Goal: Task Accomplishment & Management: Manage account settings

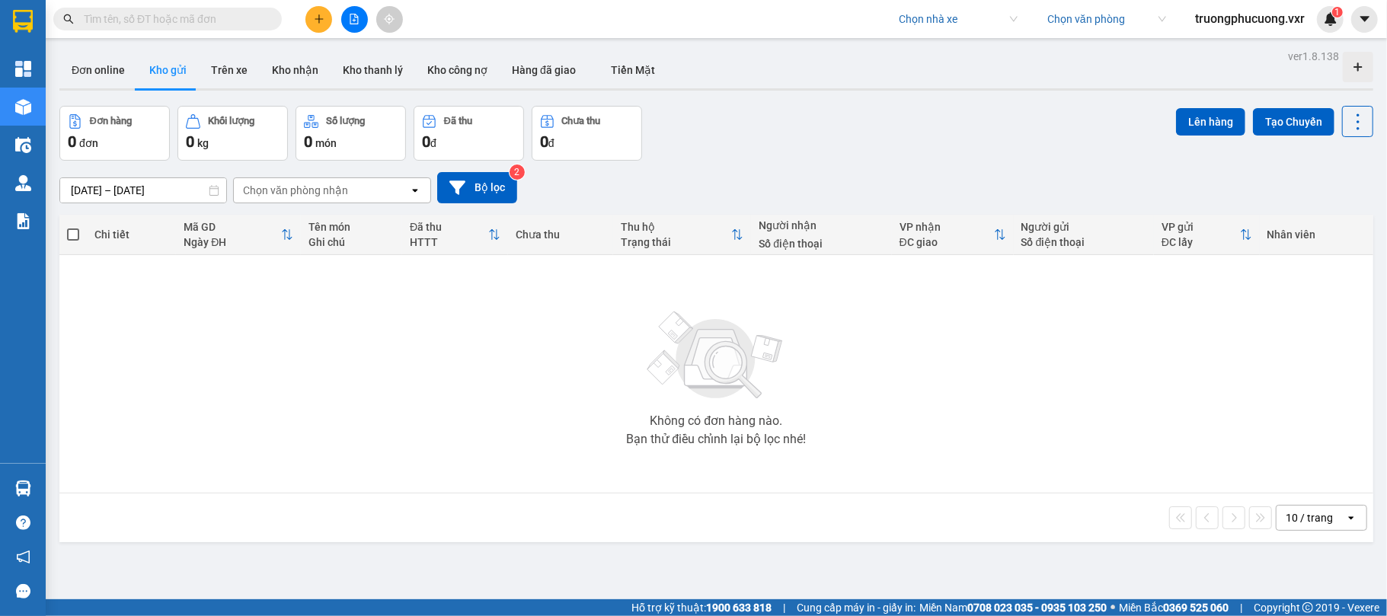
click at [942, 26] on input "search" at bounding box center [953, 19] width 108 height 23
type input "nhất anh"
click at [926, 56] on div "Nhất Anh" at bounding box center [954, 49] width 119 height 17
click at [937, 23] on span "Nhất Anh" at bounding box center [958, 19] width 119 height 23
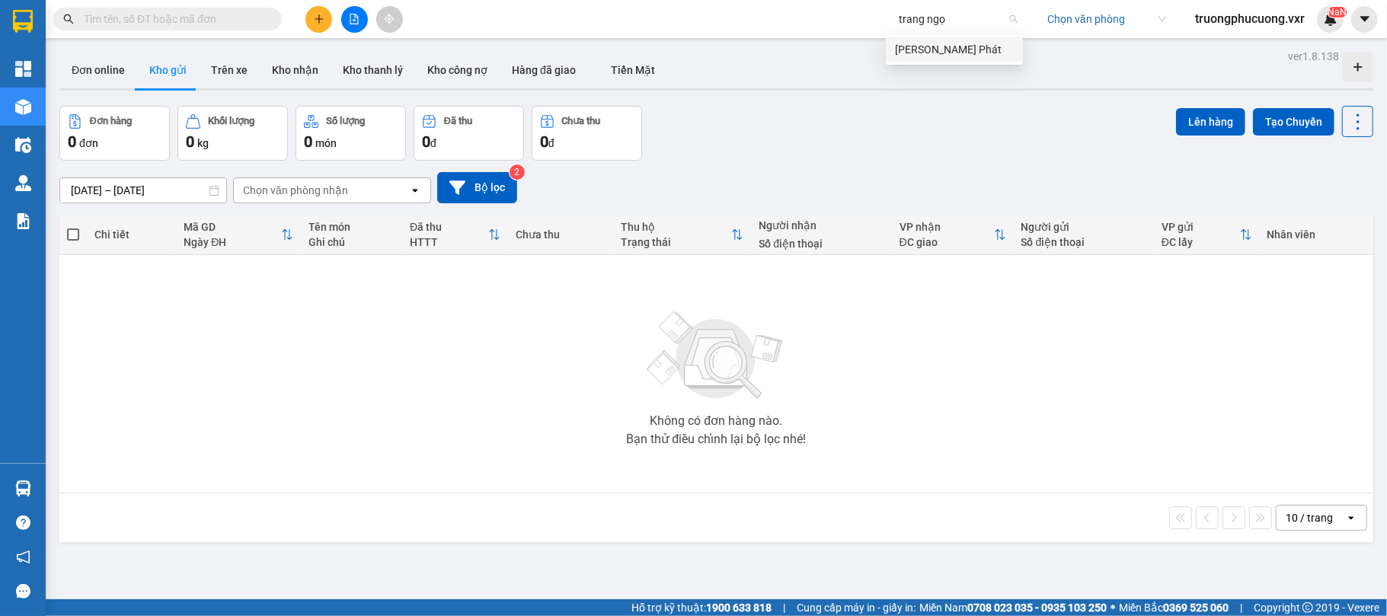
type input "[PERSON_NAME]"
click at [934, 46] on div "[PERSON_NAME] Phát" at bounding box center [954, 49] width 119 height 17
click at [1357, 21] on button at bounding box center [1364, 19] width 27 height 27
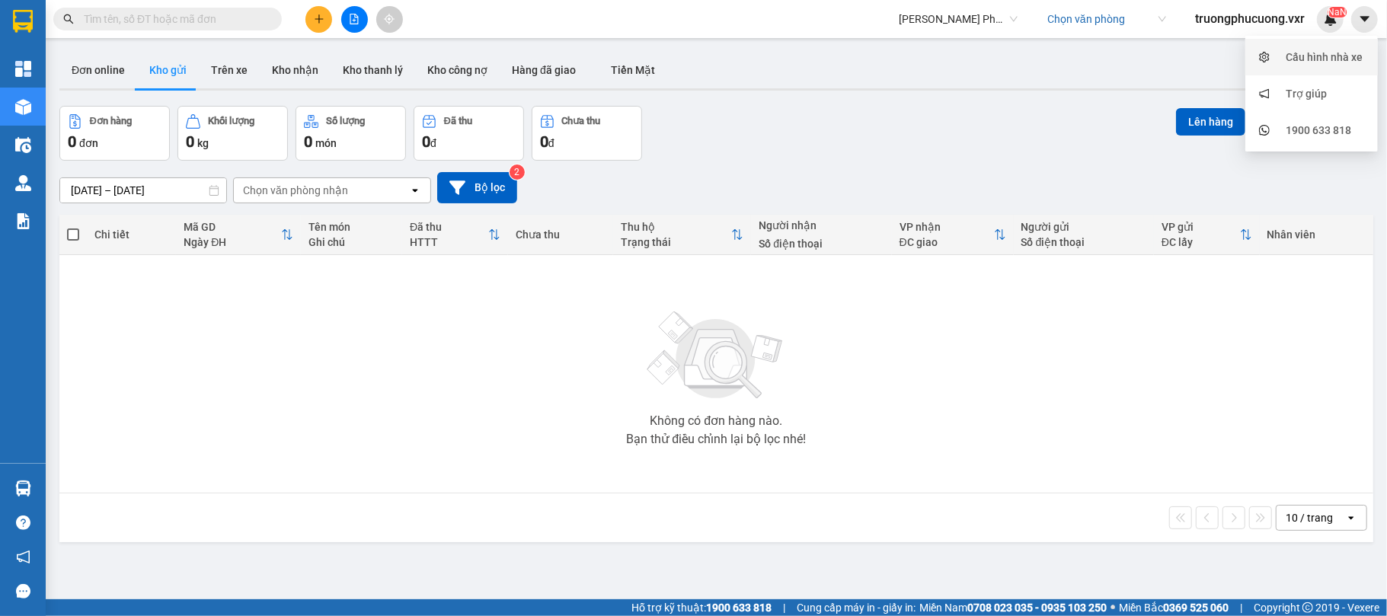
click at [1334, 47] on div "Cấu hình nhà xe" at bounding box center [1311, 57] width 114 height 29
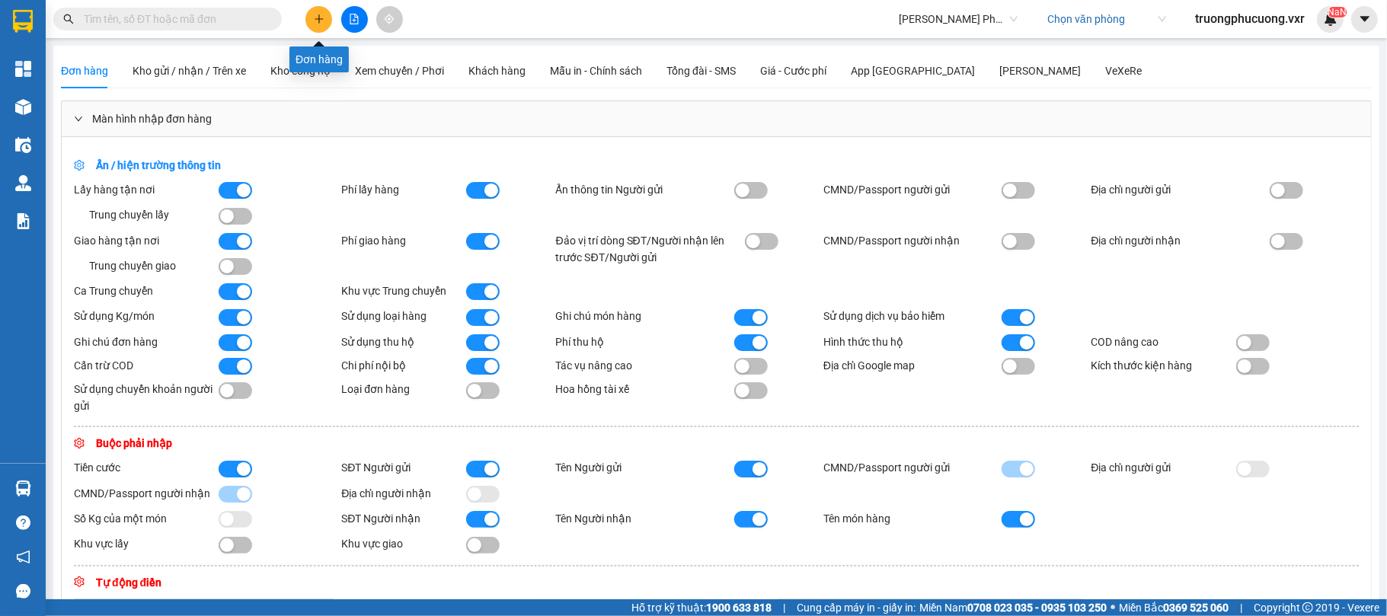
click at [321, 24] on button at bounding box center [318, 19] width 27 height 27
click at [224, 187] on button "button" at bounding box center [236, 190] width 34 height 17
click at [229, 242] on button "button" at bounding box center [236, 241] width 34 height 17
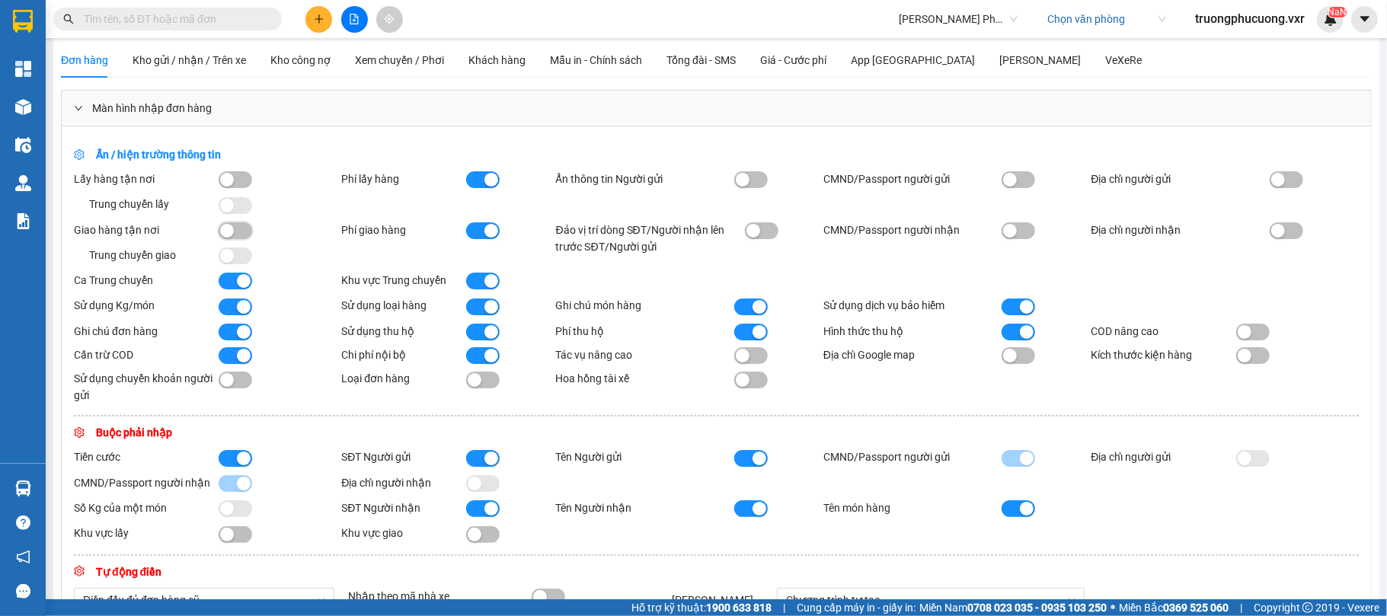
scroll to position [15, 0]
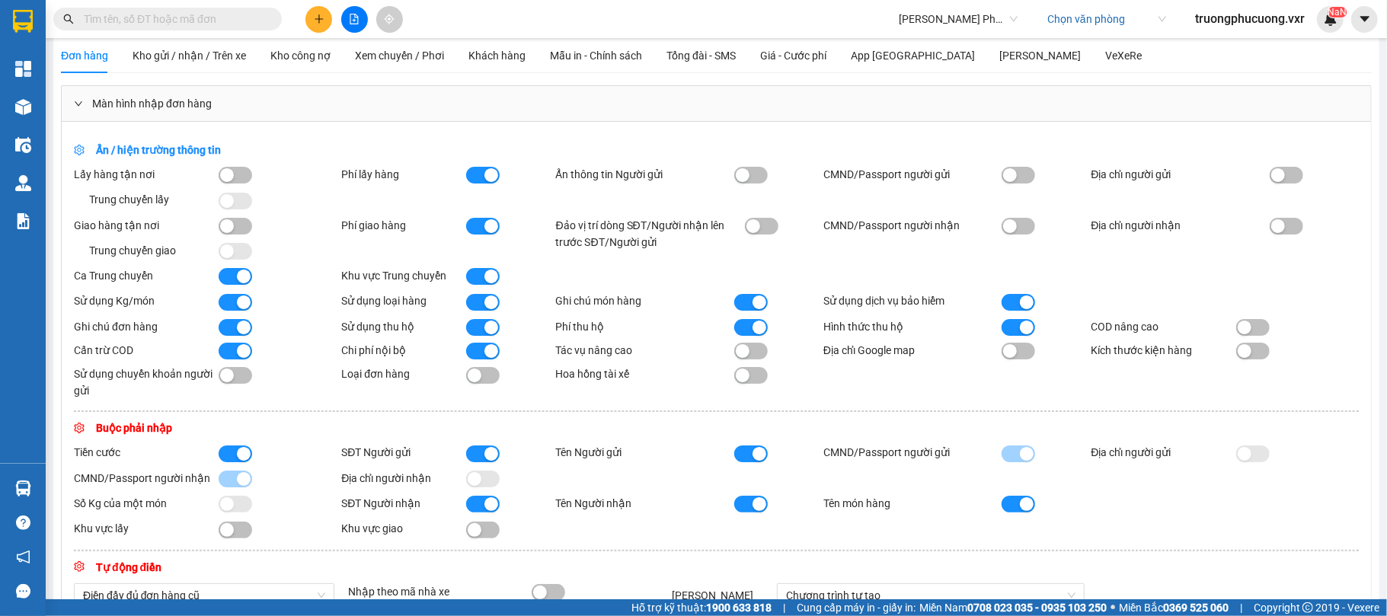
click at [481, 175] on button "button" at bounding box center [483, 175] width 34 height 17
click at [475, 209] on div "Lấy hàng tận nơi Trung chuyển lấy Phí lấy hàng Ẩn thông tin Người gửi CMND/Pass…" at bounding box center [716, 187] width 1285 height 43
click at [475, 214] on div "Ẩn / hiện trường thông tin Lấy hàng tận nơi Trung chuyển lấy Phí lấy hàng Ẩn th…" at bounding box center [716, 525] width 1309 height 807
click at [476, 235] on button "button" at bounding box center [483, 226] width 34 height 17
click at [491, 328] on div "button" at bounding box center [491, 328] width 14 height 14
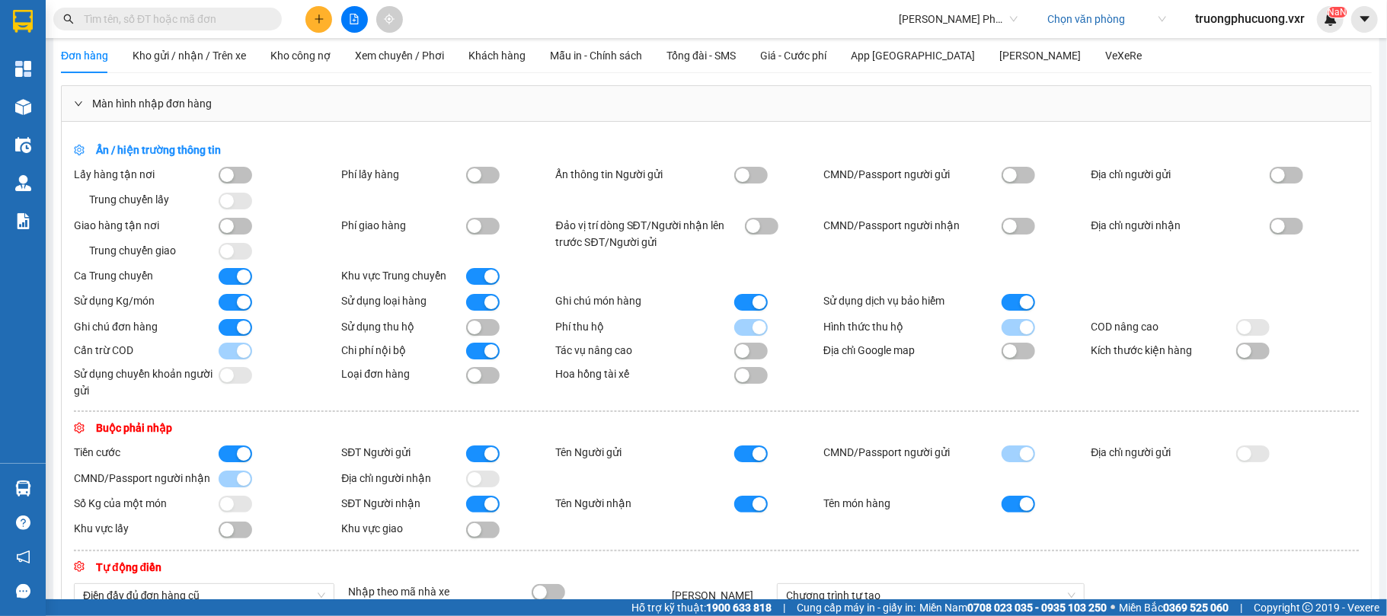
click at [470, 283] on button "button" at bounding box center [483, 276] width 34 height 17
click at [237, 278] on div "button" at bounding box center [244, 277] width 14 height 14
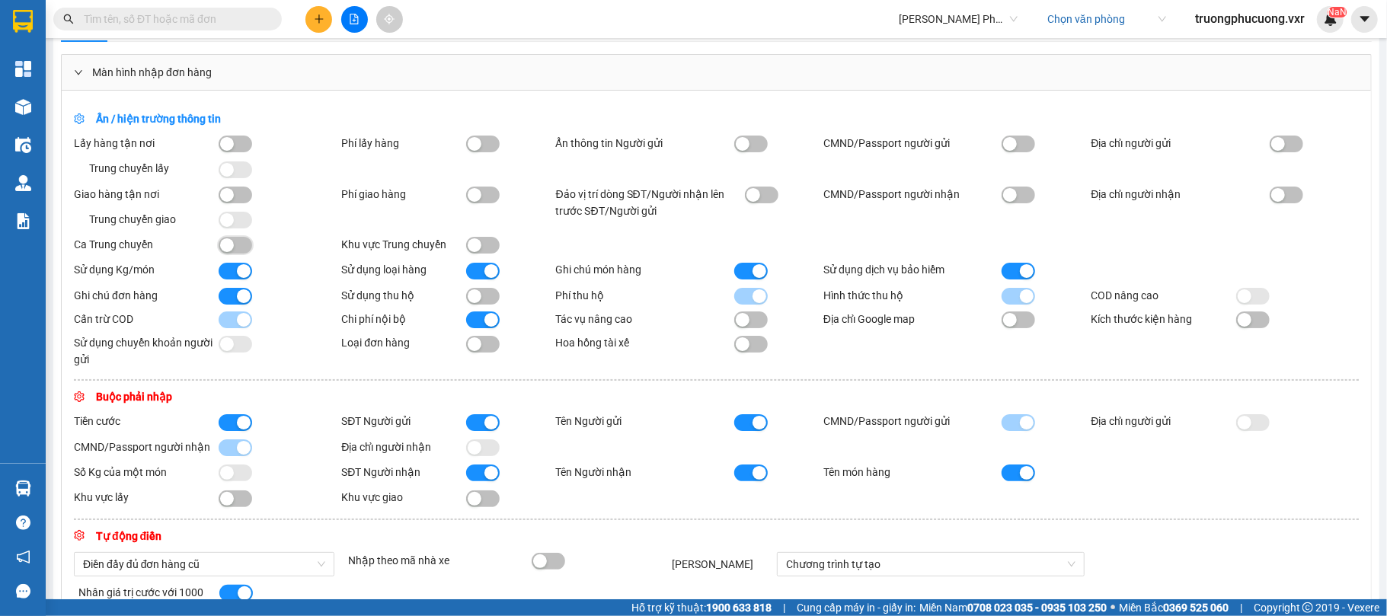
scroll to position [59, 0]
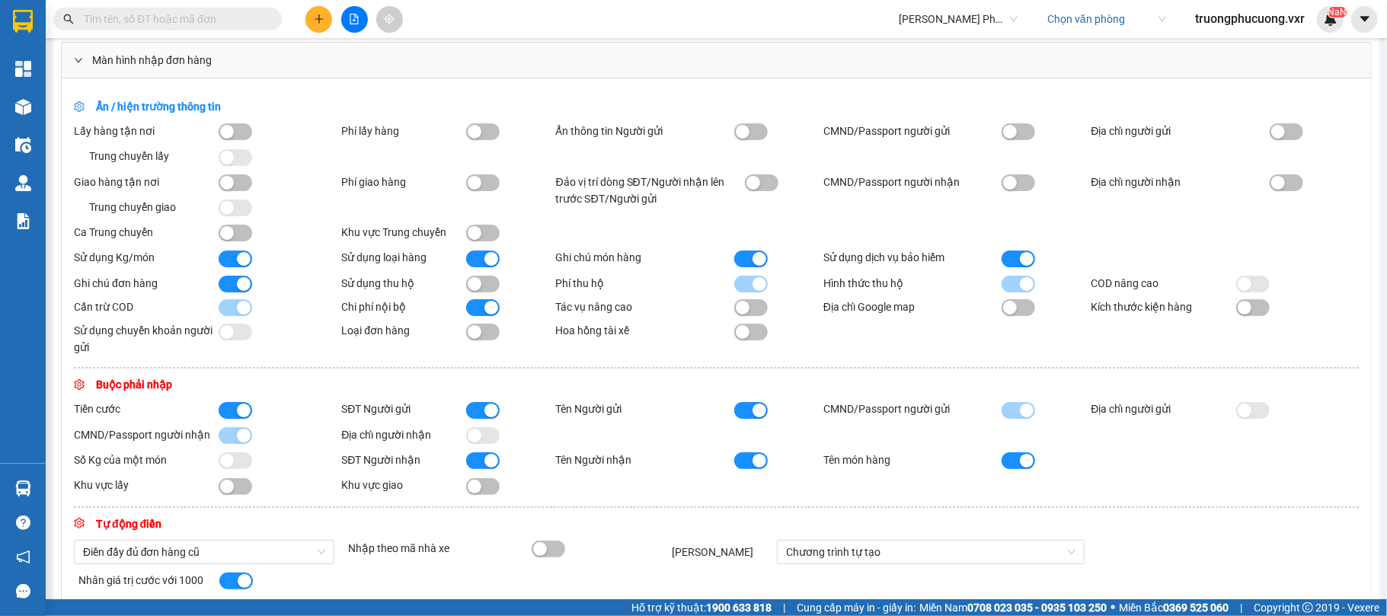
click at [229, 260] on button "button" at bounding box center [236, 259] width 34 height 17
click at [225, 265] on div "button" at bounding box center [227, 259] width 14 height 14
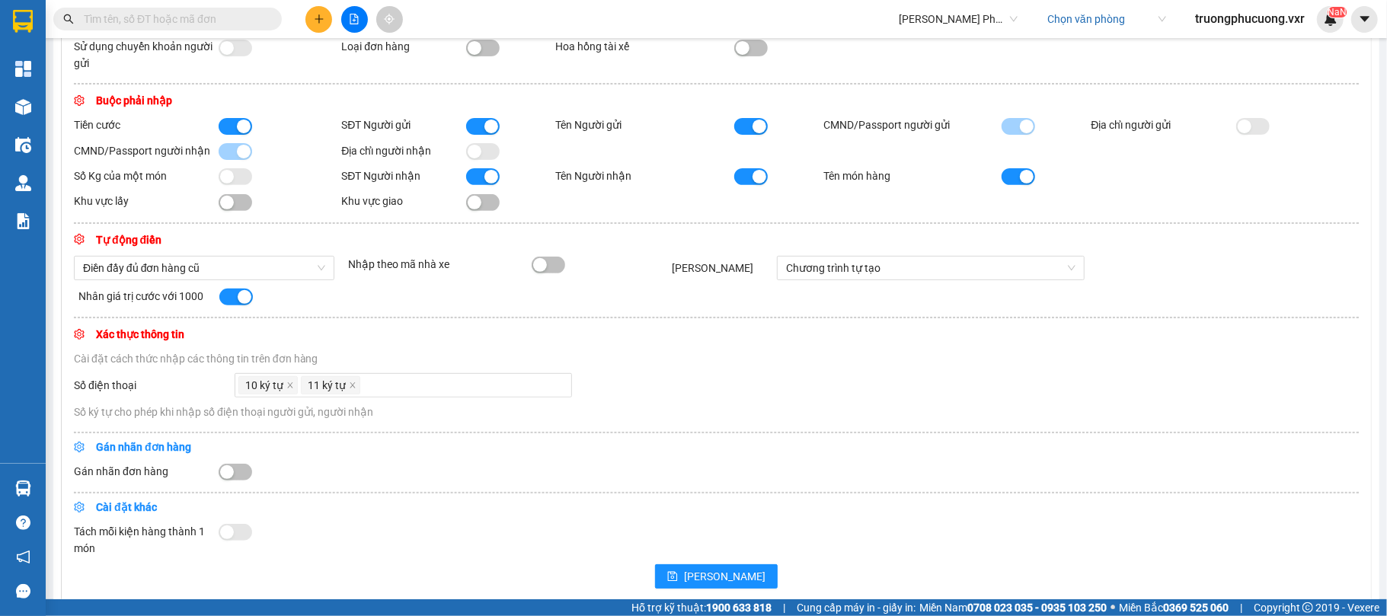
scroll to position [351, 0]
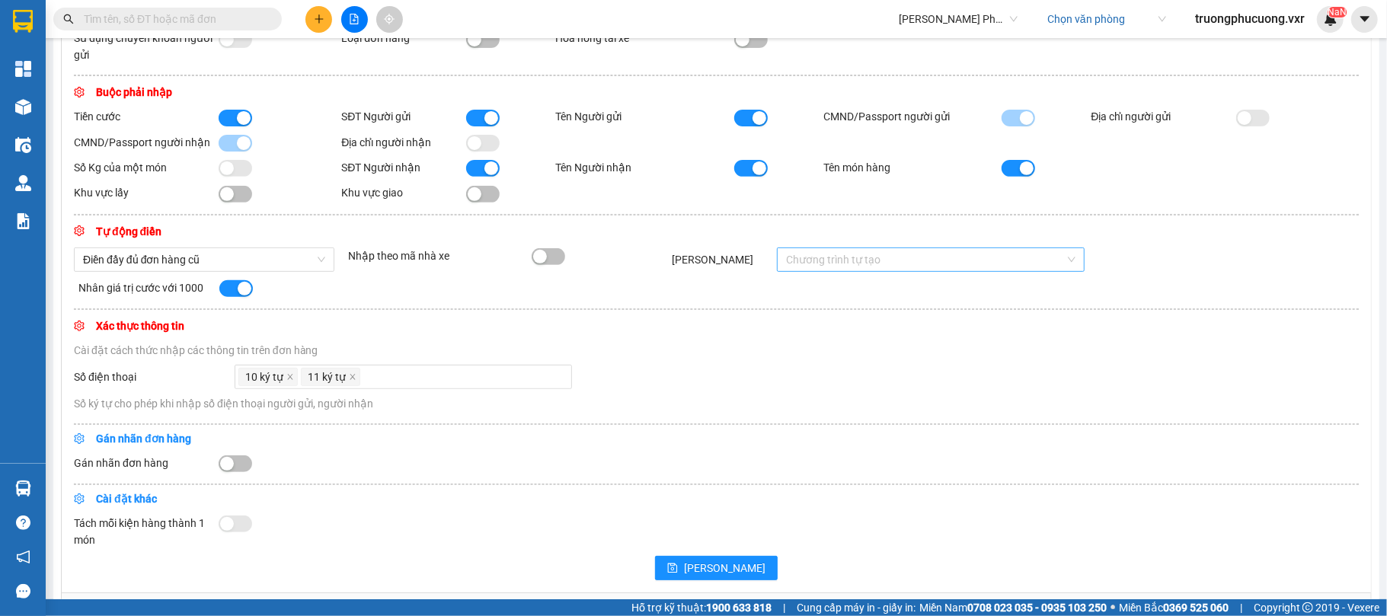
click at [847, 271] on span "Chương trình tự tạo" at bounding box center [930, 259] width 289 height 23
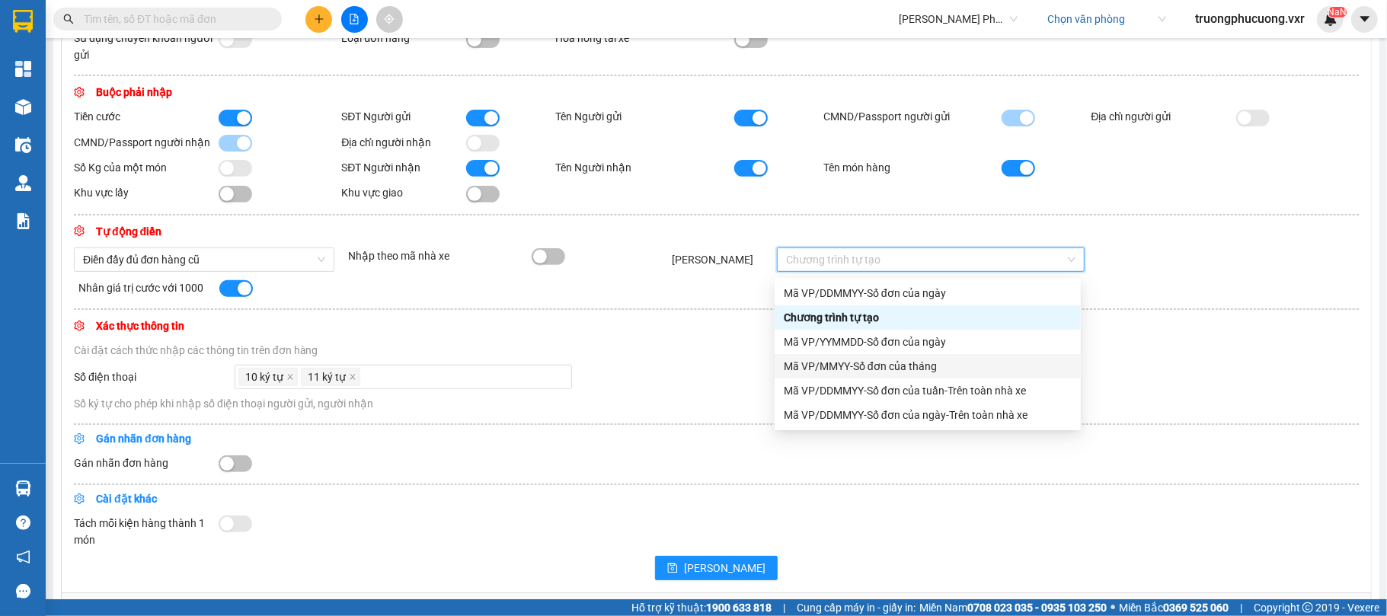
click at [845, 364] on div "Mã VP/MMYY-Số đơn của tháng" at bounding box center [928, 366] width 288 height 17
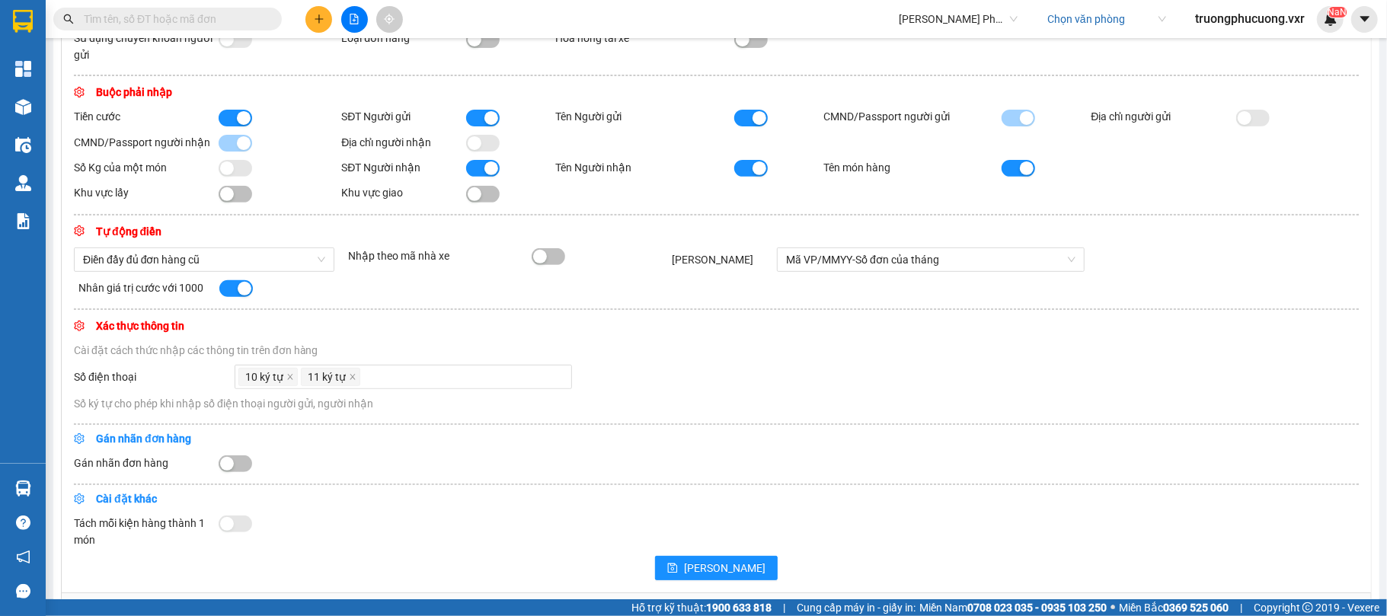
click at [765, 372] on div "10 ký tự 11 ký tự" at bounding box center [797, 377] width 1124 height 24
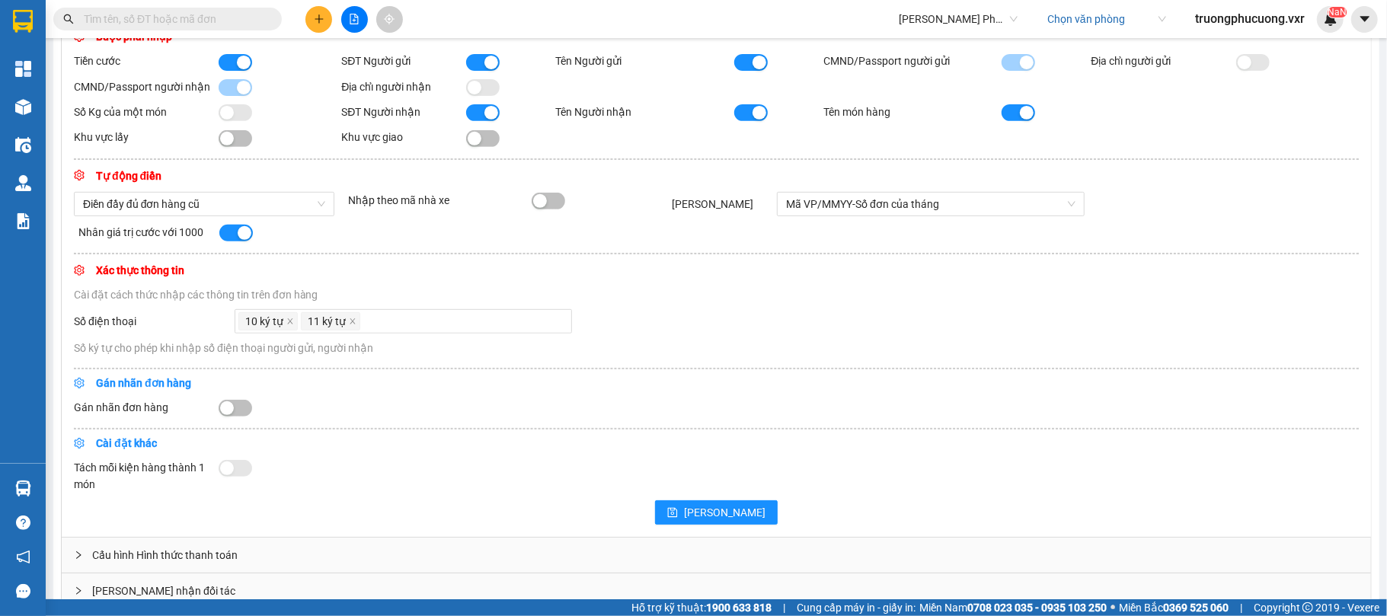
scroll to position [437, 0]
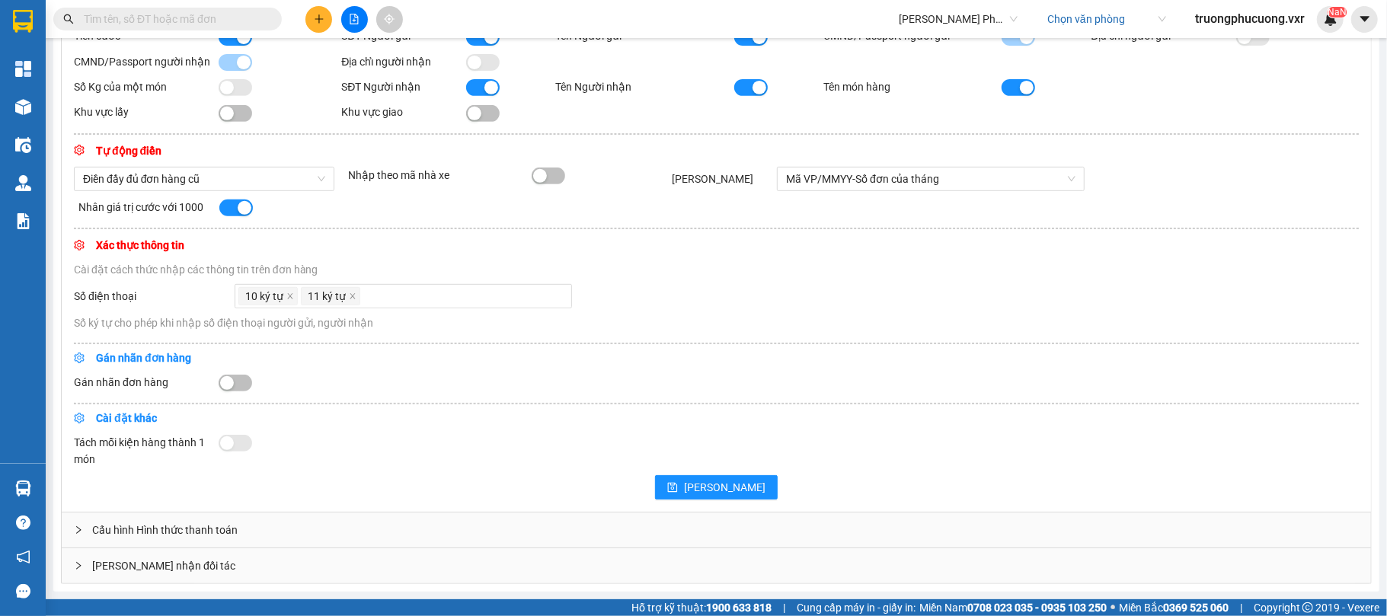
click at [227, 379] on div "button" at bounding box center [227, 383] width 14 height 14
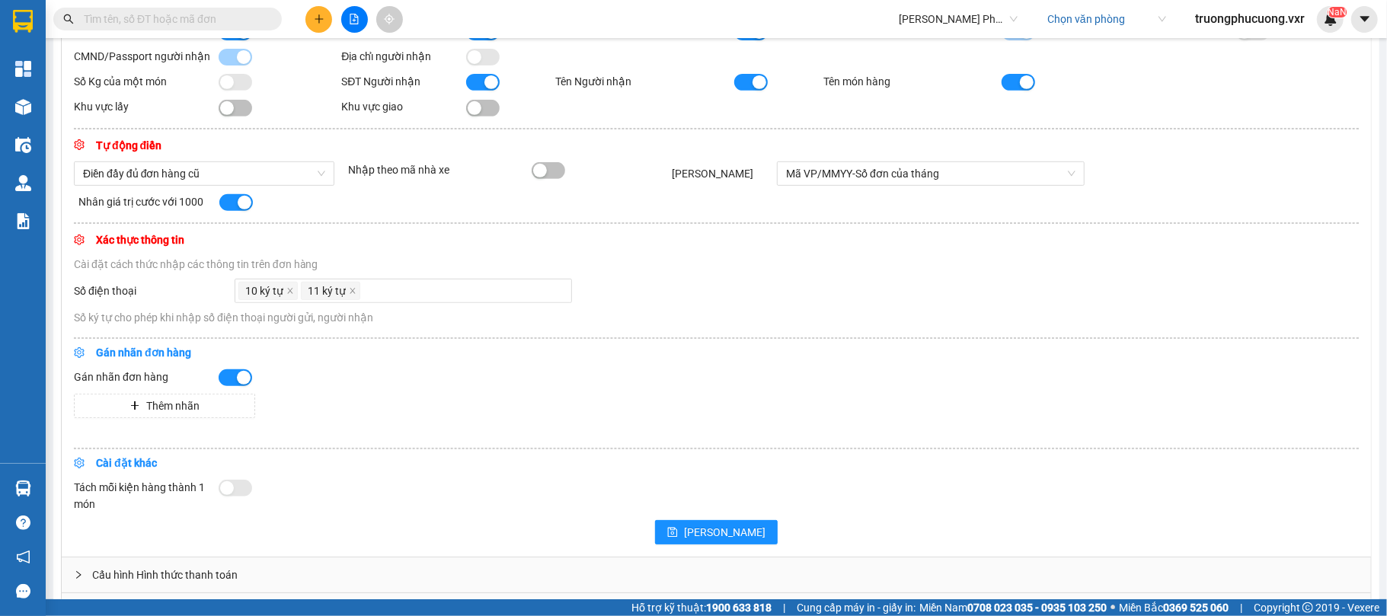
click at [235, 384] on button "button" at bounding box center [236, 377] width 34 height 17
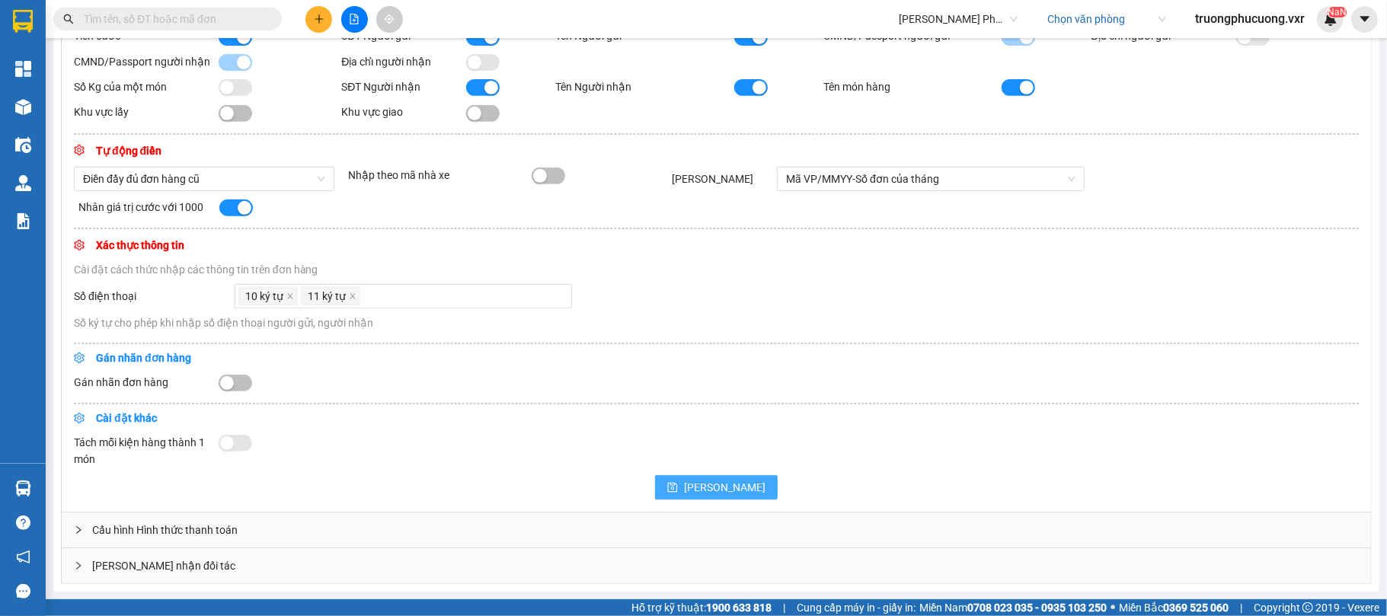
click at [710, 494] on button "[PERSON_NAME]" at bounding box center [716, 487] width 123 height 24
click at [195, 531] on div "Cấu hình Hình thức thanh toán" at bounding box center [716, 530] width 1309 height 35
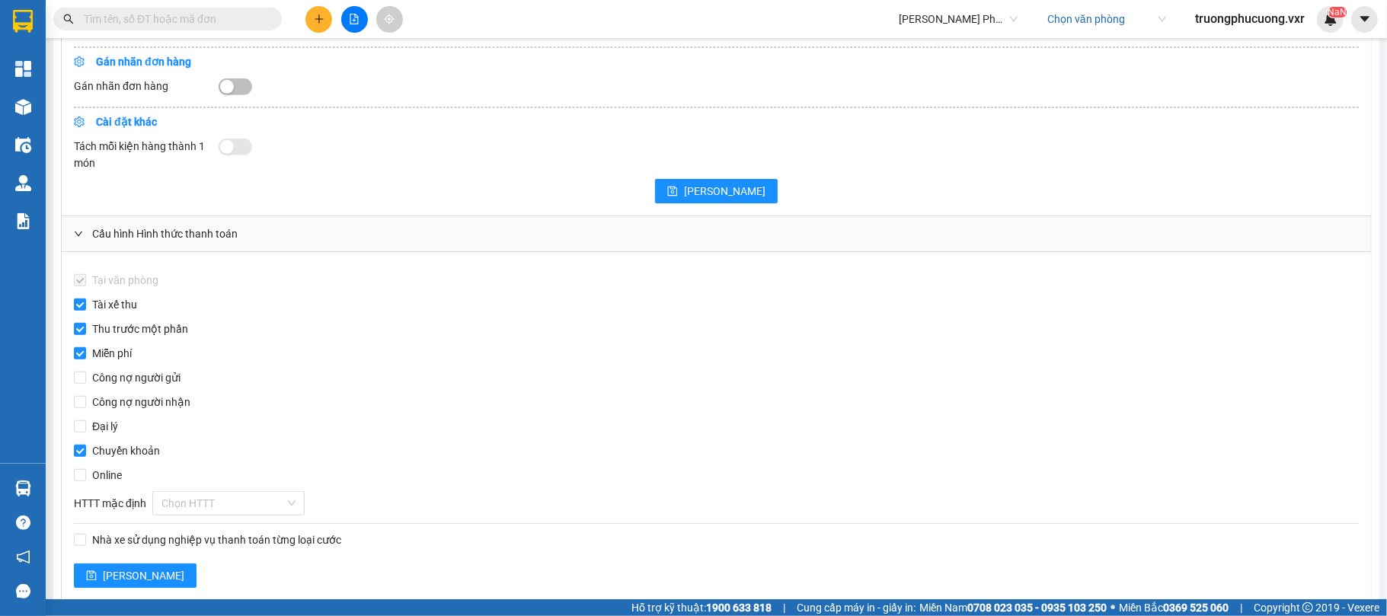
scroll to position [787, 0]
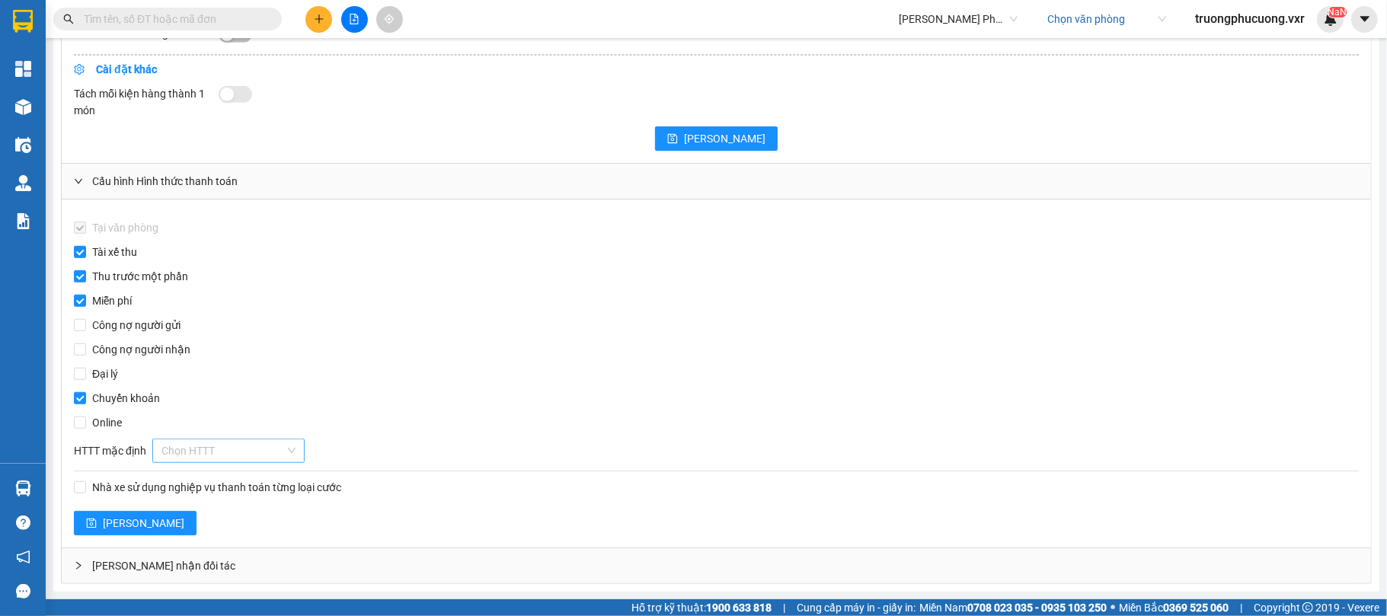
click at [229, 451] on input "search" at bounding box center [222, 450] width 123 height 23
click at [213, 483] on div "Tại văn phòng" at bounding box center [228, 481] width 134 height 17
click at [257, 347] on div "Công nợ người nhận" at bounding box center [716, 349] width 1285 height 17
click at [78, 399] on input "Chuyển khoản" at bounding box center [80, 398] width 12 height 12
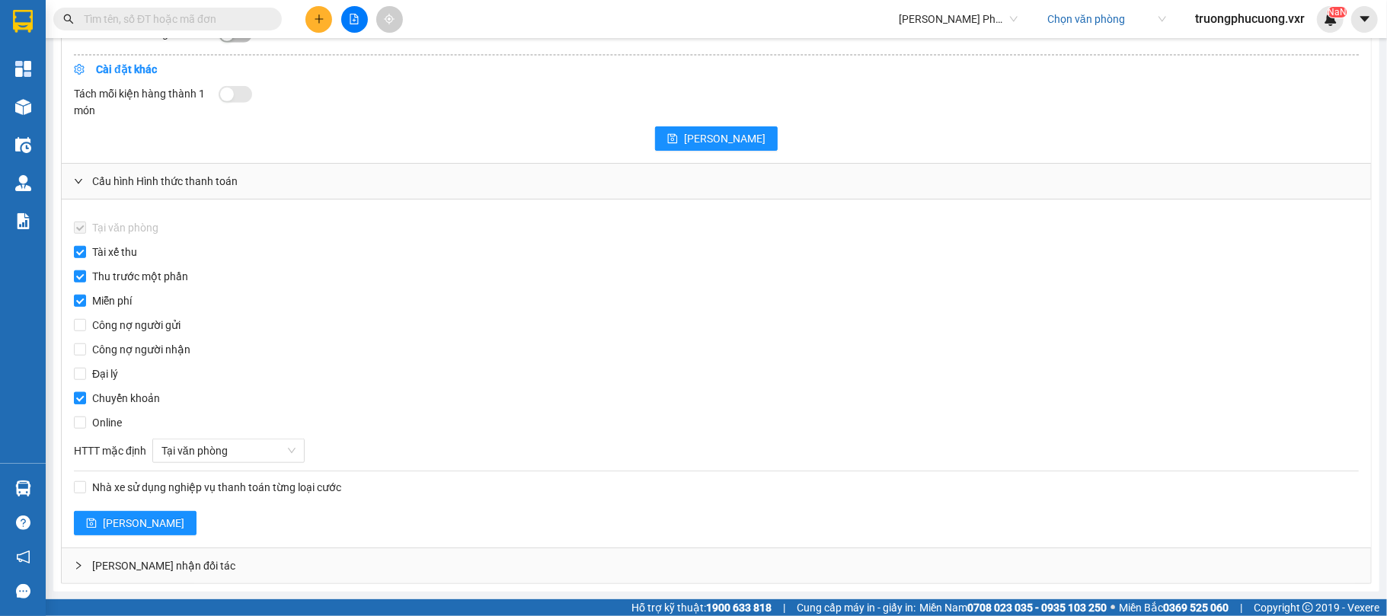
checkbox input "false"
click at [78, 276] on input "Thu trước một phần" at bounding box center [80, 276] width 12 height 12
checkbox input "false"
click at [76, 254] on input "Tài xế thu" at bounding box center [80, 252] width 12 height 12
checkbox input "false"
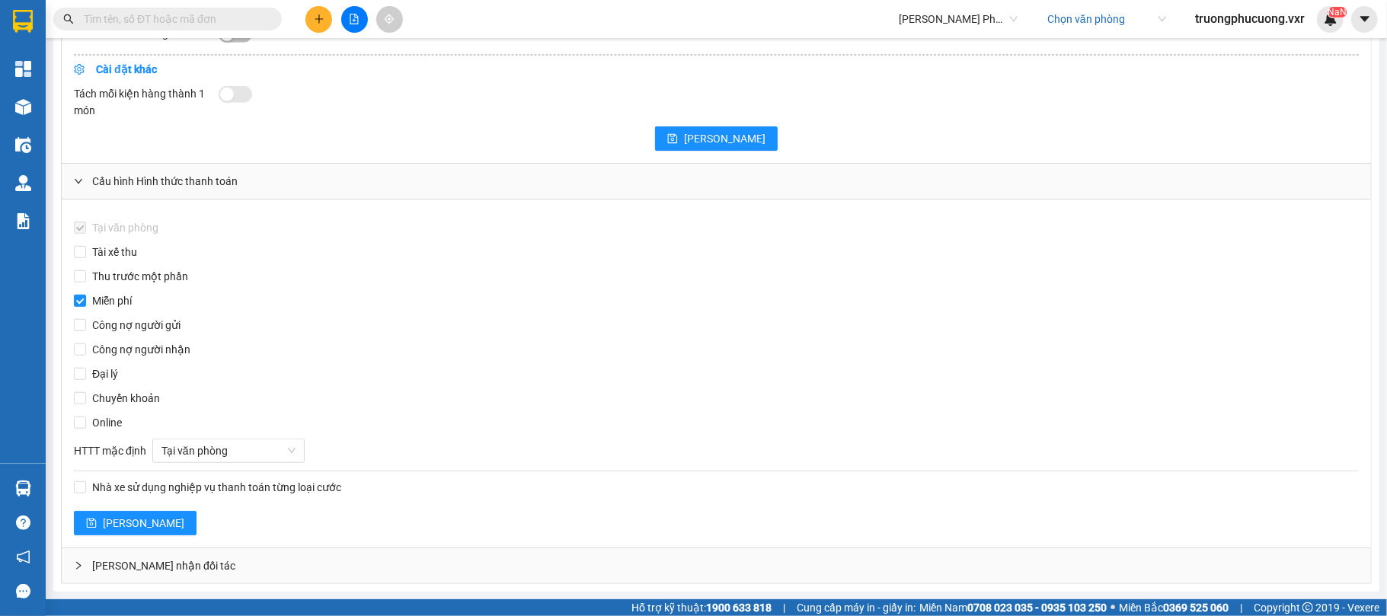
click at [309, 360] on div "Tại văn phòng Tài xế thu Thu trước một phần Miễn phí Công nợ người gửi Công nợ …" at bounding box center [716, 374] width 1309 height 348
click at [103, 519] on span "[PERSON_NAME]" at bounding box center [144, 523] width 82 height 17
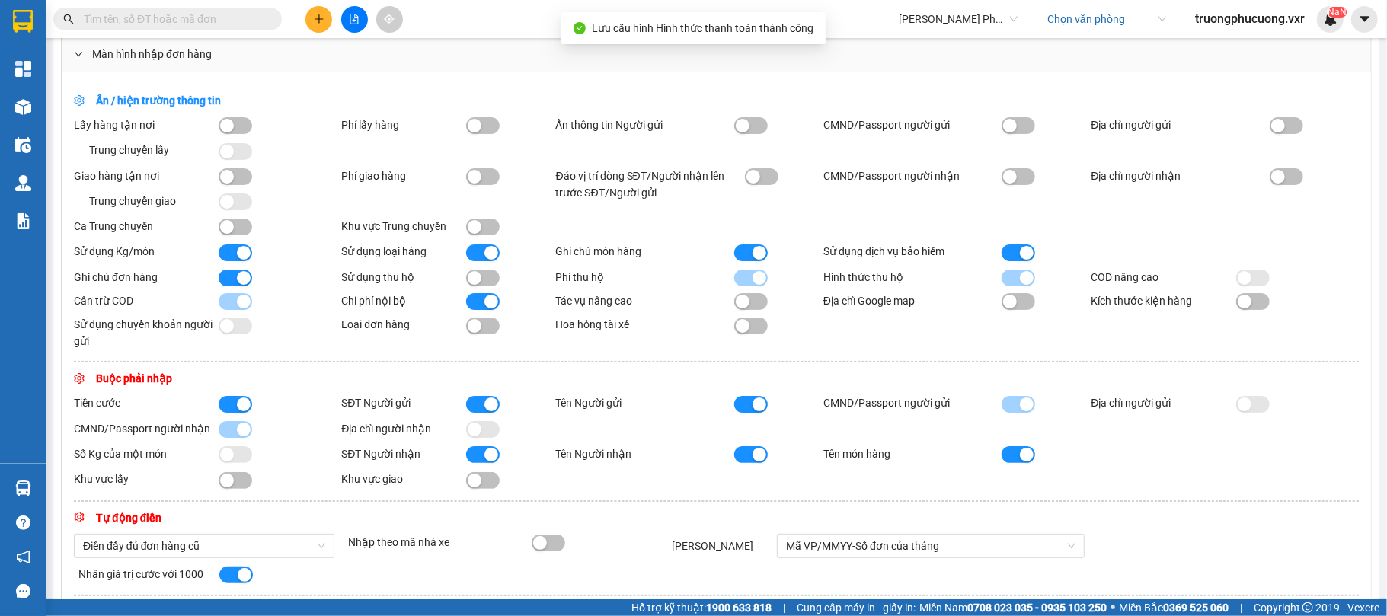
scroll to position [0, 0]
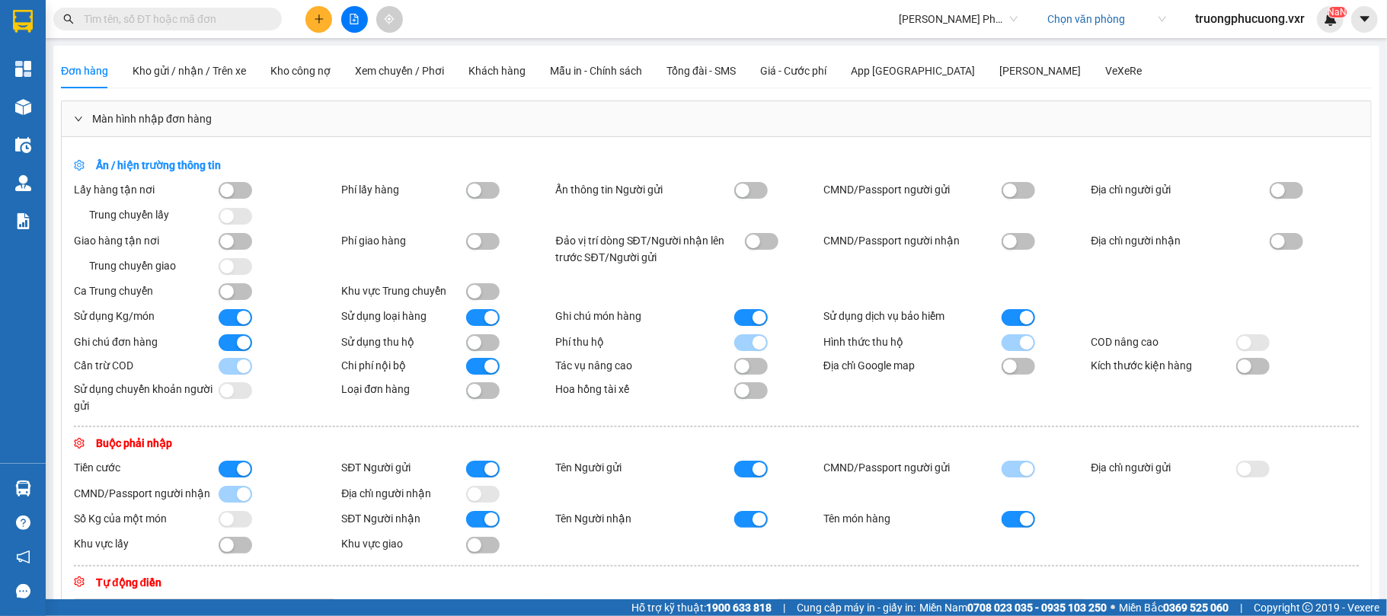
click at [320, 15] on icon "plus" at bounding box center [319, 19] width 11 height 11
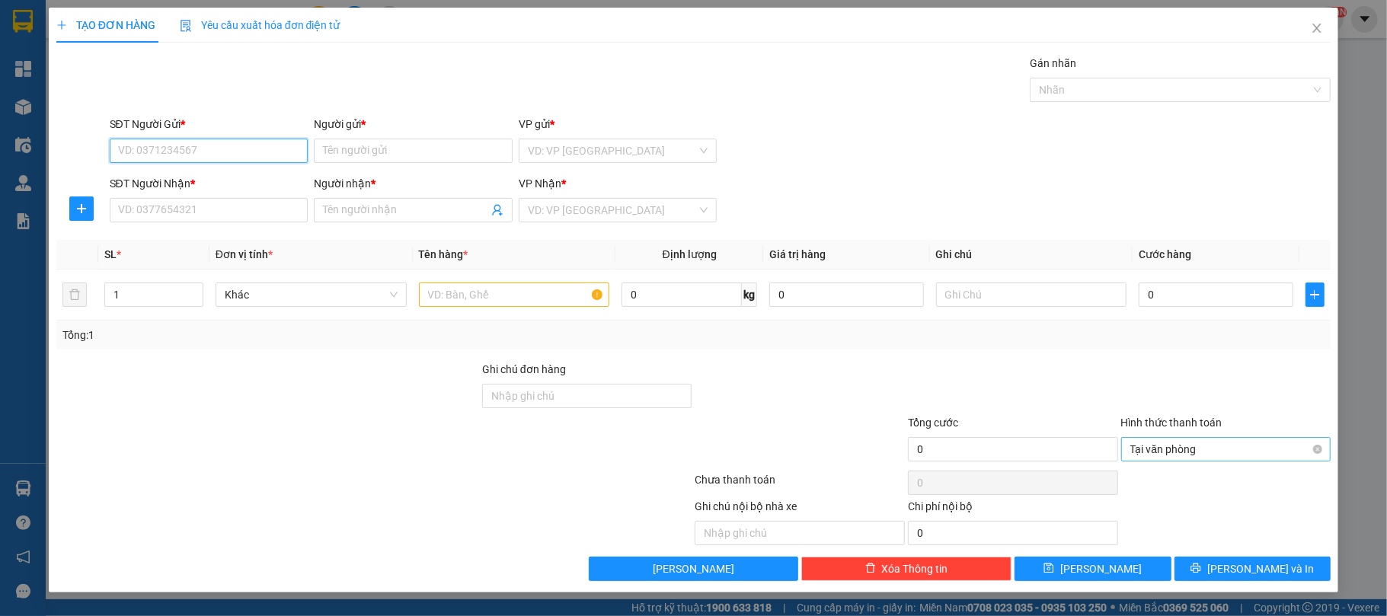
click at [1181, 461] on span "Tại văn phòng" at bounding box center [1226, 449] width 192 height 23
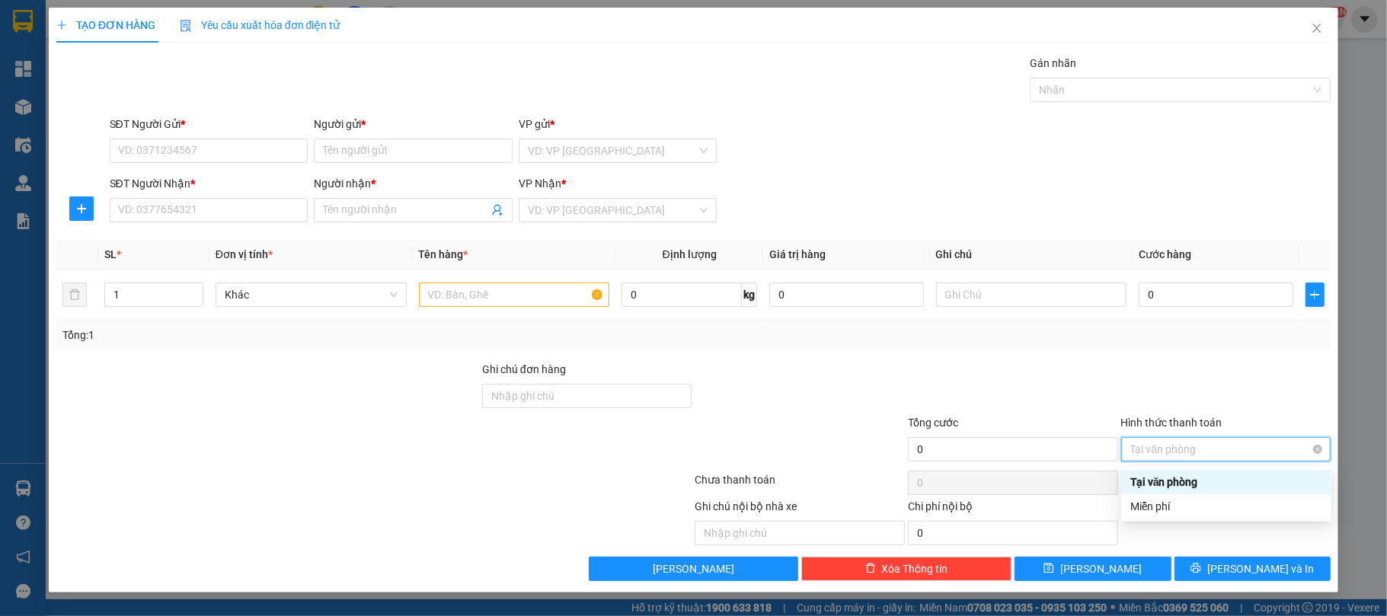
click at [1198, 455] on span "Tại văn phòng" at bounding box center [1226, 449] width 192 height 23
click at [1325, 22] on span "Close" at bounding box center [1317, 29] width 43 height 43
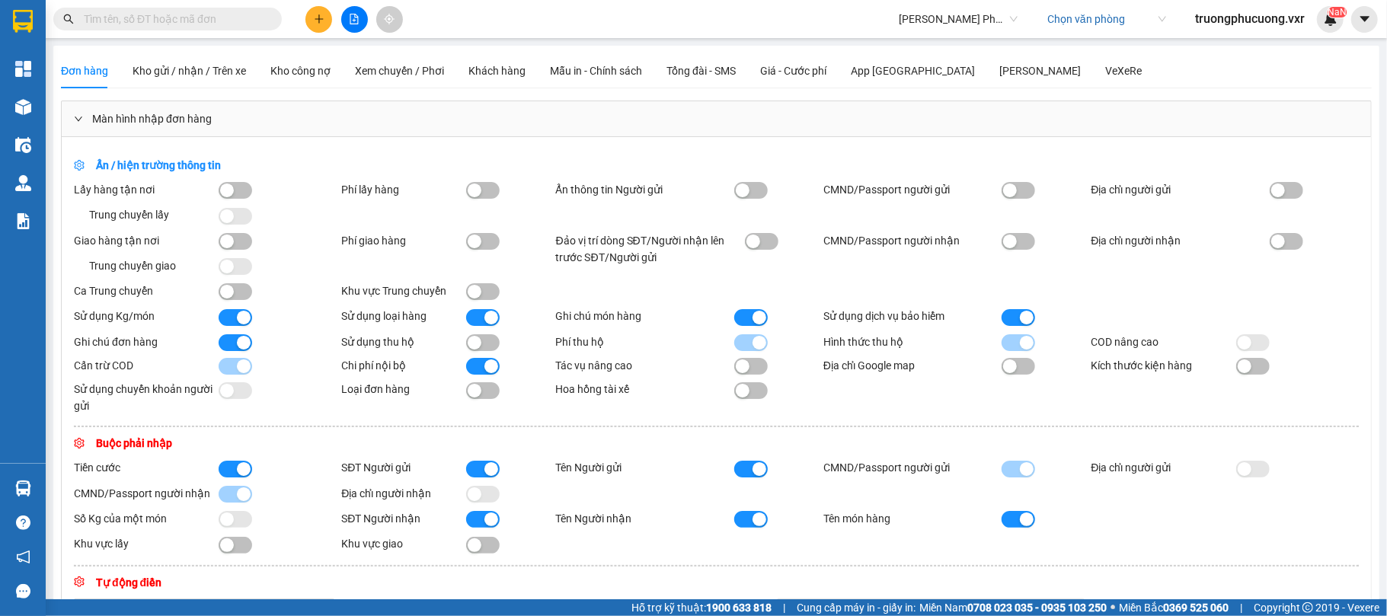
click at [308, 11] on button at bounding box center [318, 19] width 27 height 27
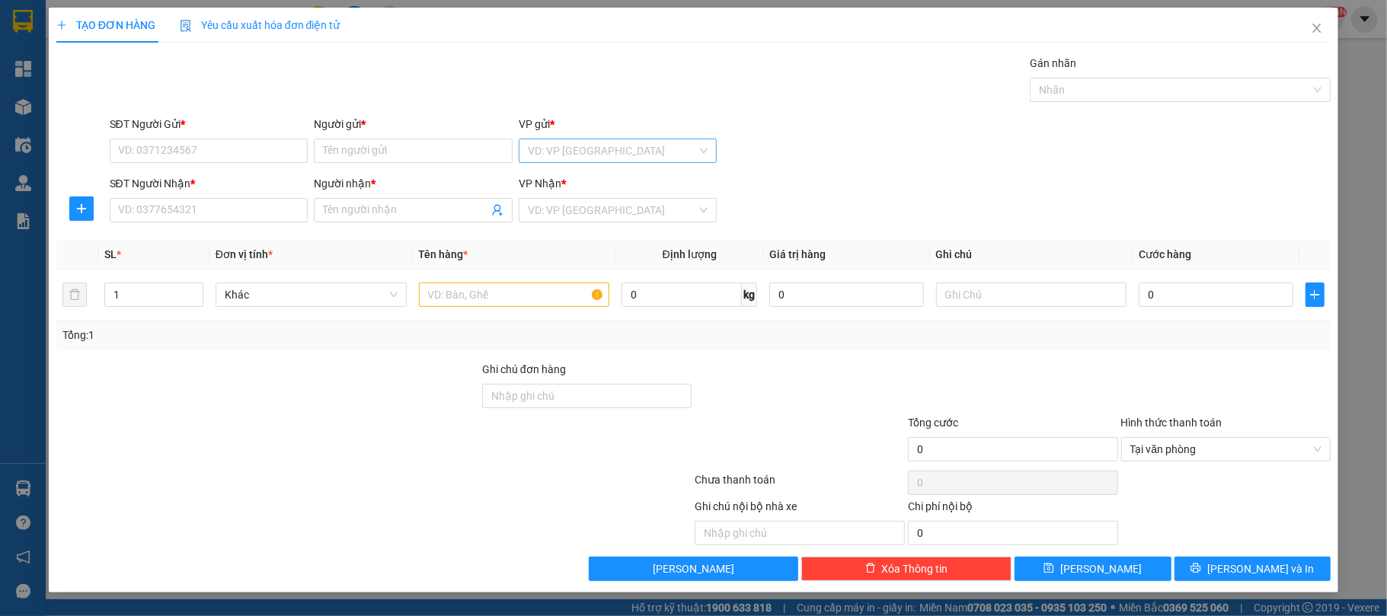
click at [663, 147] on input "search" at bounding box center [613, 150] width 170 height 23
click at [842, 205] on div "SĐT Người Nhận * VD: 0377654321 Người nhận * Tên người nhận VP Nhận * VD: VP [G…" at bounding box center [721, 201] width 1228 height 53
click at [1092, 90] on div at bounding box center [1173, 90] width 278 height 18
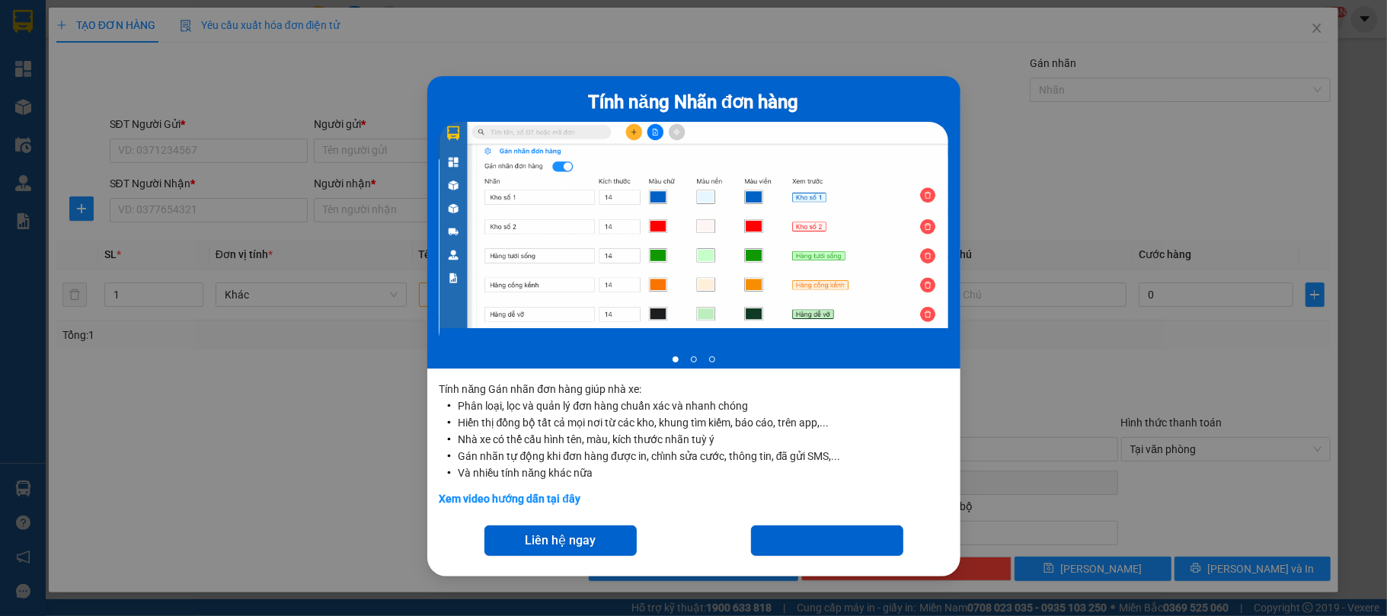
click at [994, 364] on div "Tính năng Nhãn đơn hàng 1 of 3 Tính năng Gán nhãn đơn hàng giúp nhà xe: Phân lo…" at bounding box center [693, 308] width 1387 height 616
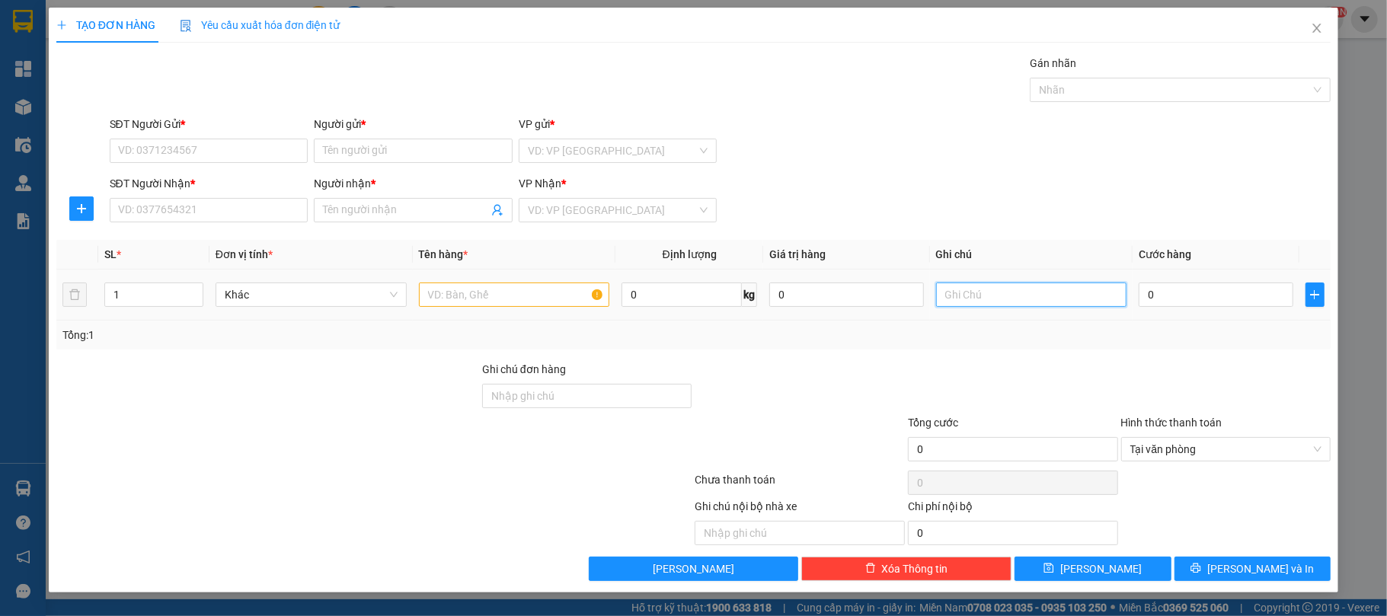
click at [954, 290] on input "text" at bounding box center [1031, 295] width 191 height 24
click at [833, 312] on td "0" at bounding box center [846, 295] width 166 height 51
click at [1328, 32] on span "Close" at bounding box center [1317, 29] width 43 height 43
